Goal: Use online tool/utility: Utilize a website feature to perform a specific function

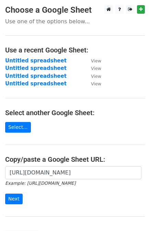
scroll to position [0, 145]
type input "[URL][DOMAIN_NAME]"
click at [8, 197] on input "Next" at bounding box center [13, 198] width 17 height 11
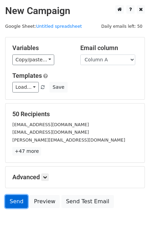
click at [15, 201] on link "Send" at bounding box center [16, 201] width 23 height 13
